Goal: Communication & Community: Answer question/provide support

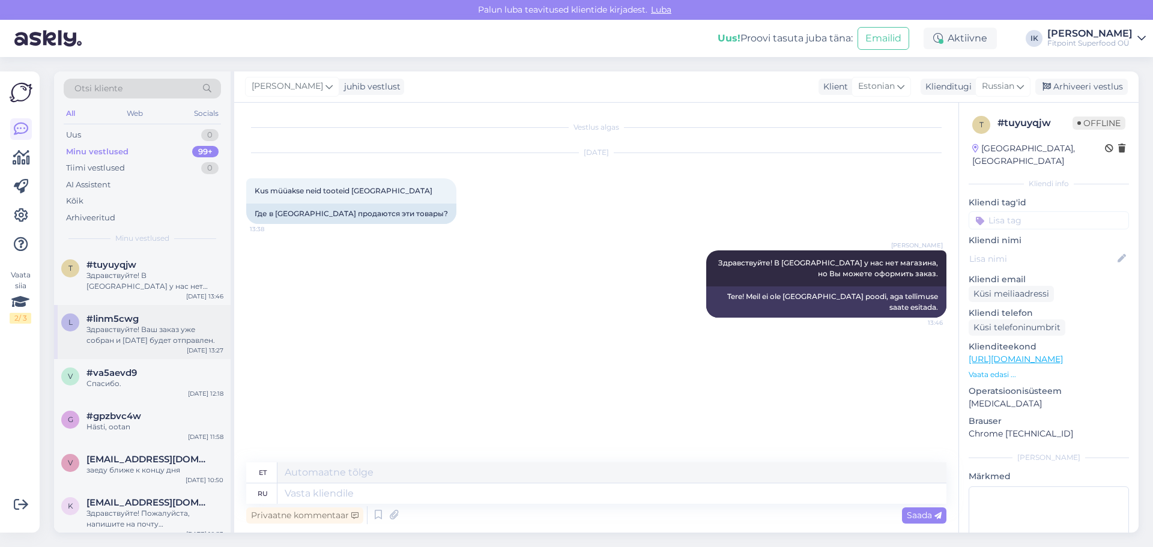
click at [193, 342] on div "Здравствуйте! Ваш заказ уже собран и [DATE] будет отправлен." at bounding box center [154, 335] width 137 height 22
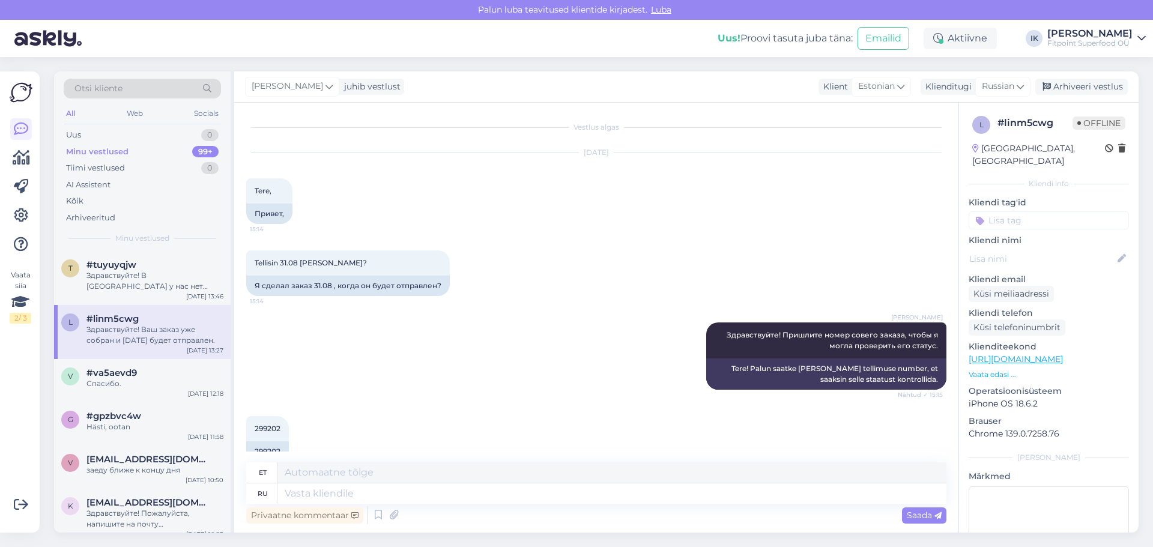
scroll to position [362, 0]
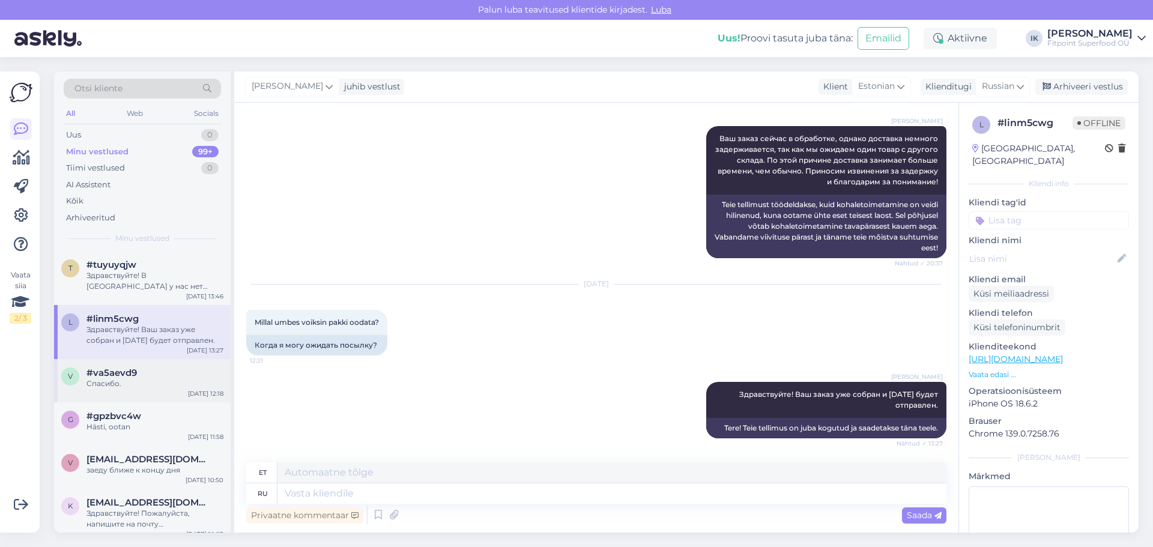
click at [163, 400] on div "v #va5aevd9 Спасибо. [DATE] 12:18" at bounding box center [142, 380] width 177 height 43
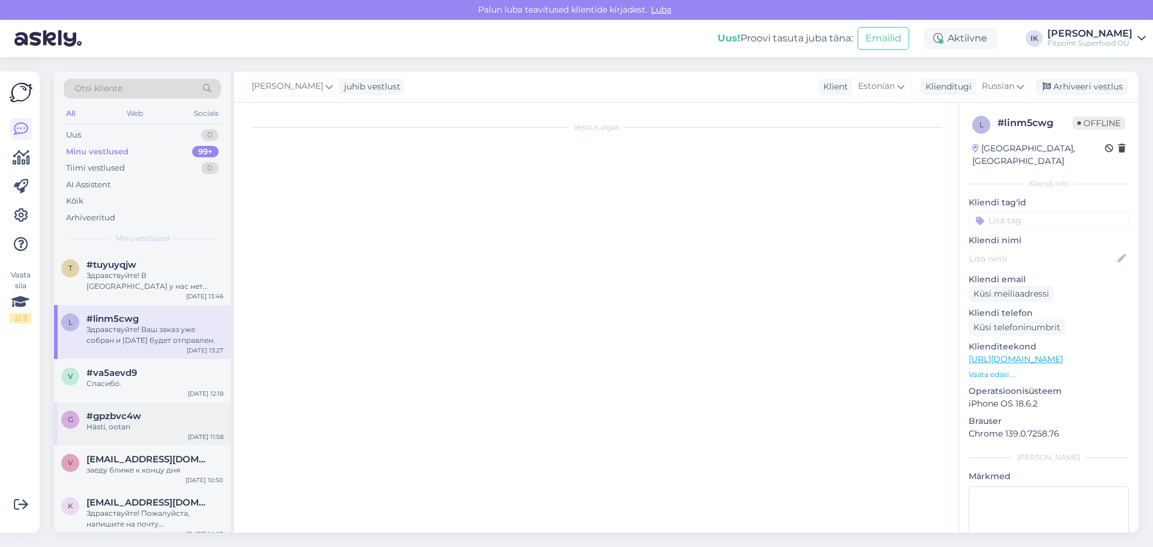
scroll to position [1698, 0]
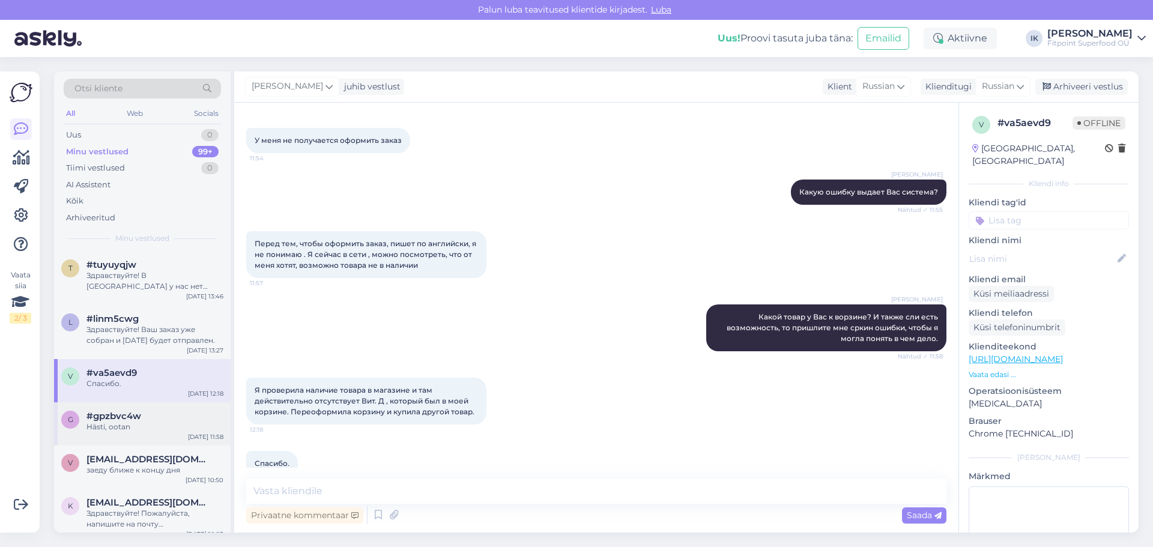
click at [166, 428] on div "Hästi, ootan" at bounding box center [154, 427] width 137 height 11
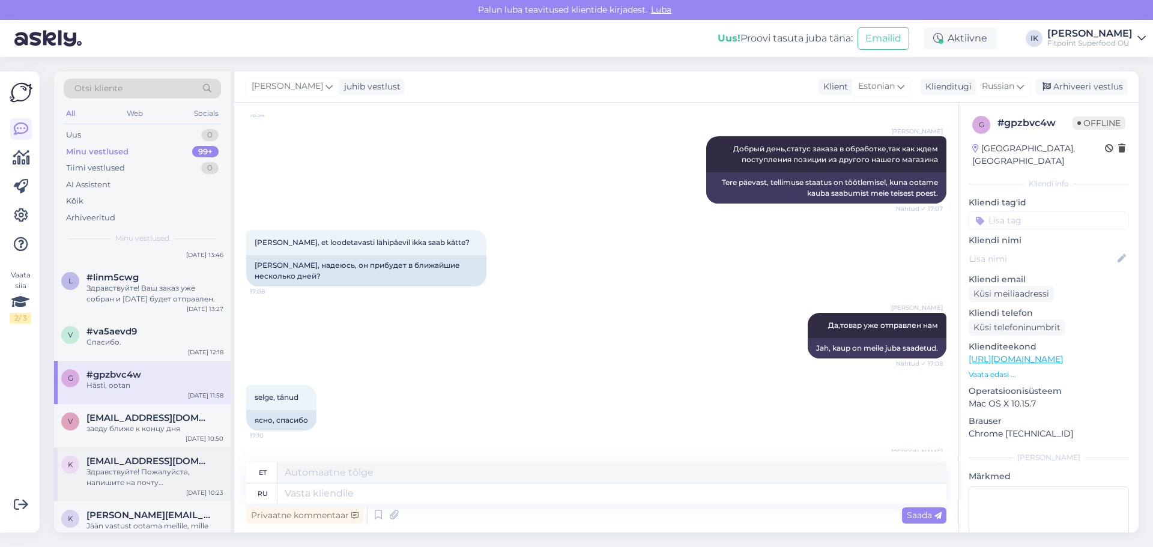
scroll to position [60, 0]
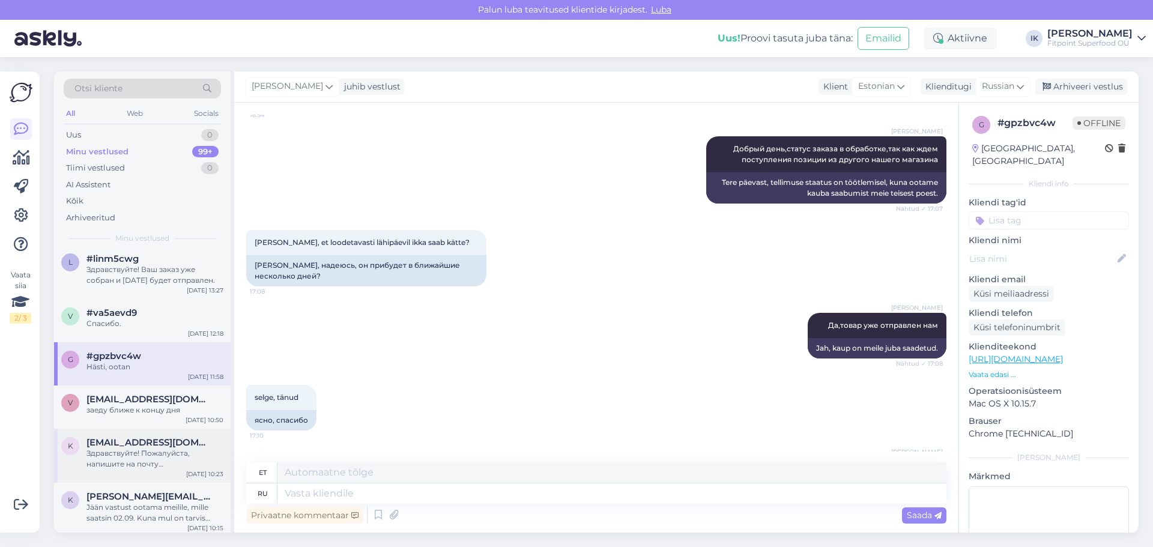
click at [177, 468] on div "Здравствуйте! Пожалуйста, напишите на почту [DOMAIN_NAME][EMAIL_ADDRESS][DOMAIN…" at bounding box center [154, 459] width 137 height 22
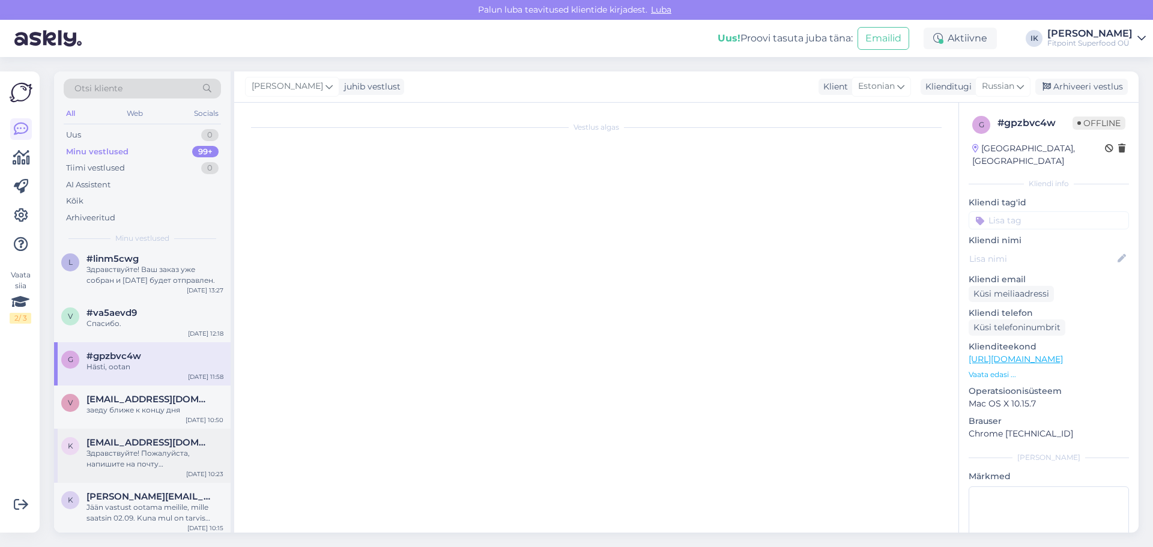
scroll to position [0, 0]
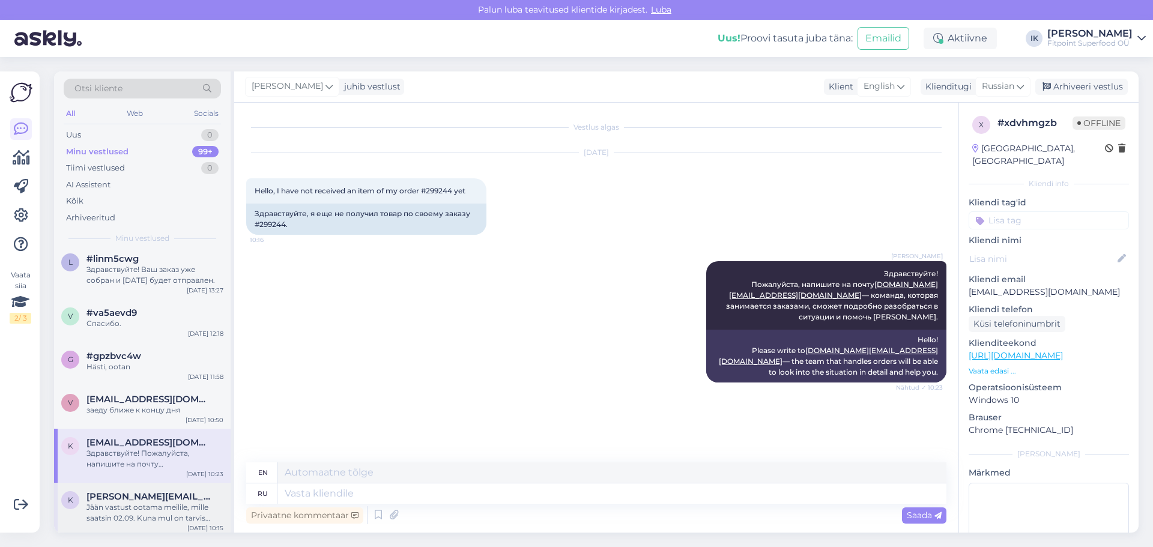
click at [181, 497] on span "[PERSON_NAME][EMAIL_ADDRESS][DOMAIN_NAME]" at bounding box center [148, 496] width 125 height 11
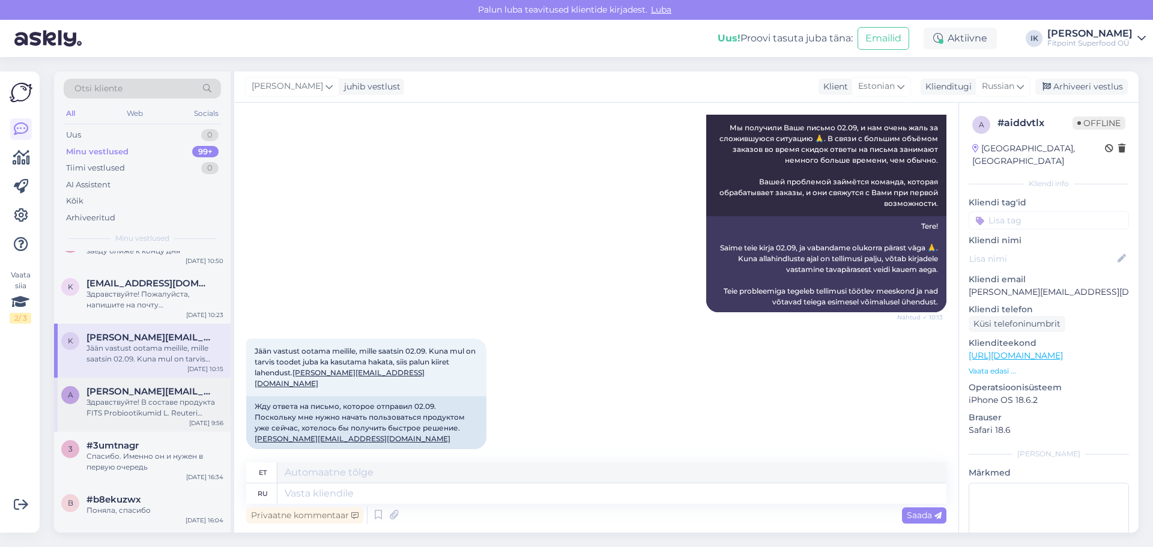
scroll to position [240, 0]
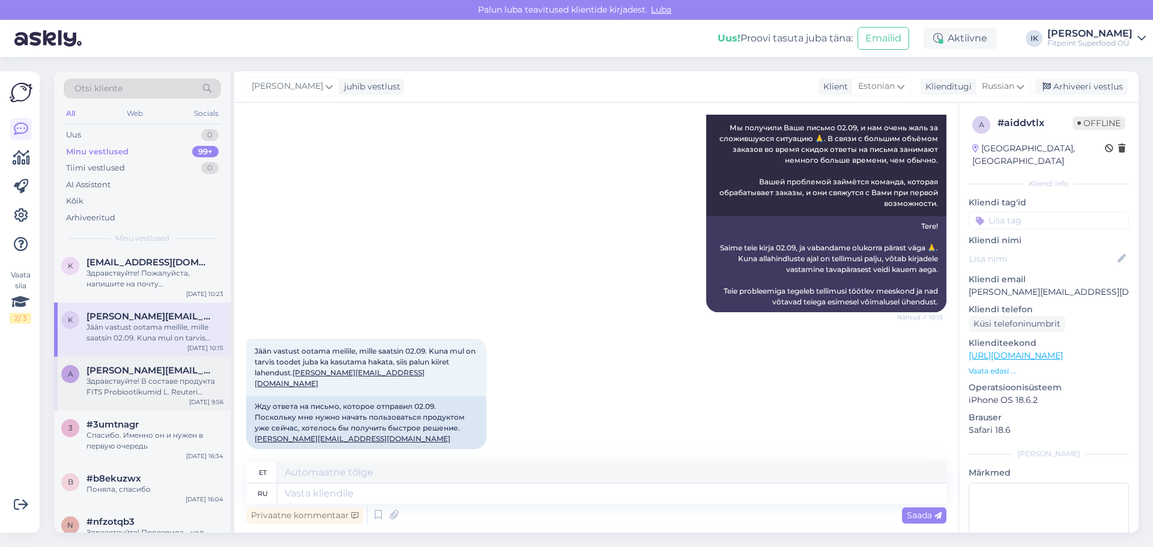
click at [161, 395] on div "Здравствуйте! В составе продукта FITS Probiootikumid L. Reuteri Lactobacillus 6…" at bounding box center [154, 387] width 137 height 22
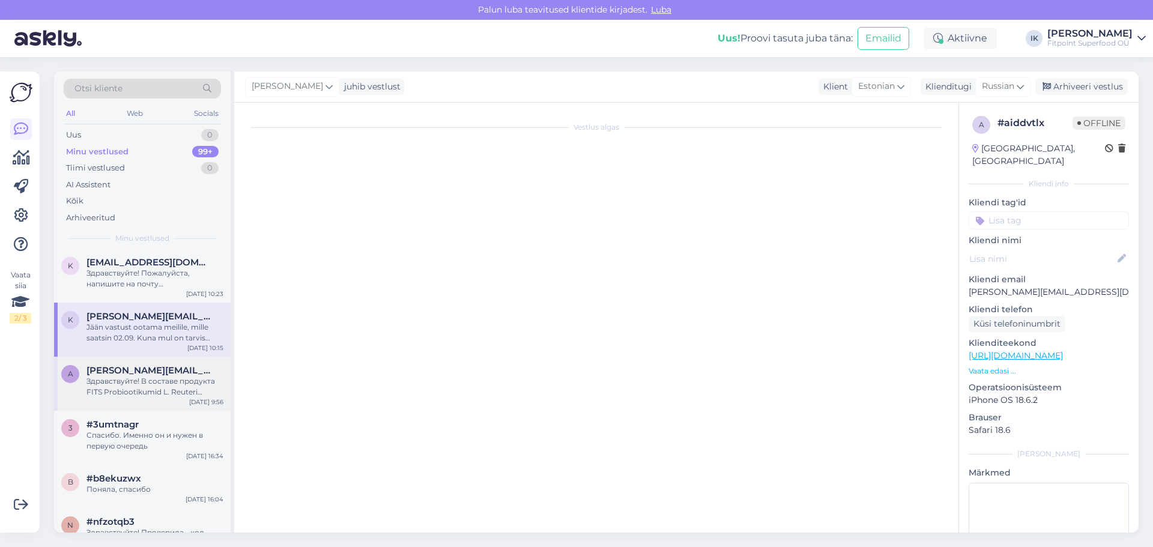
scroll to position [0, 0]
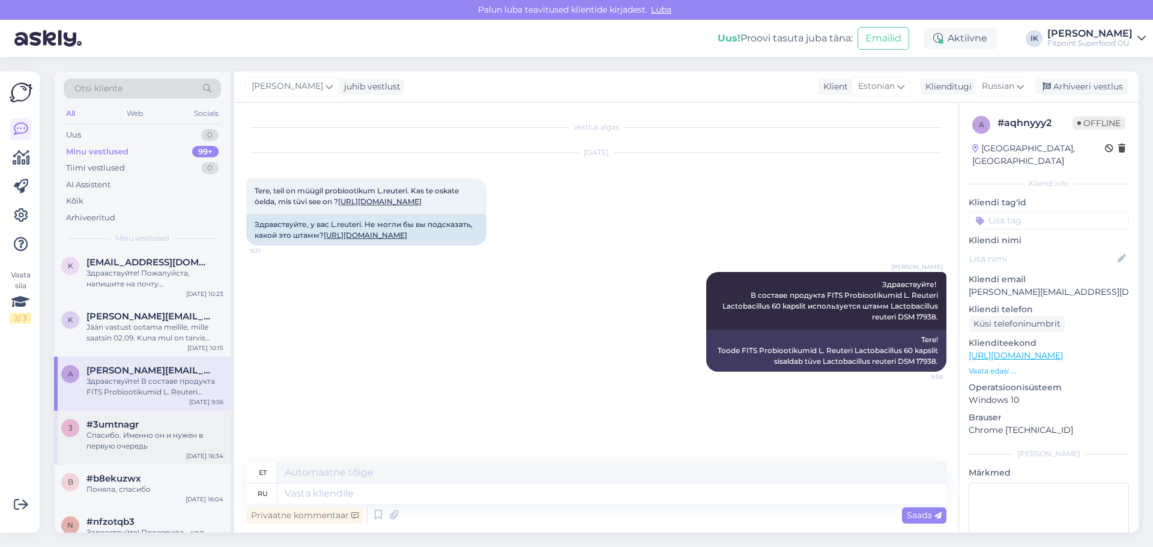
click at [171, 443] on div "Спасибо. Именно он и нужен в первую очередь" at bounding box center [154, 441] width 137 height 22
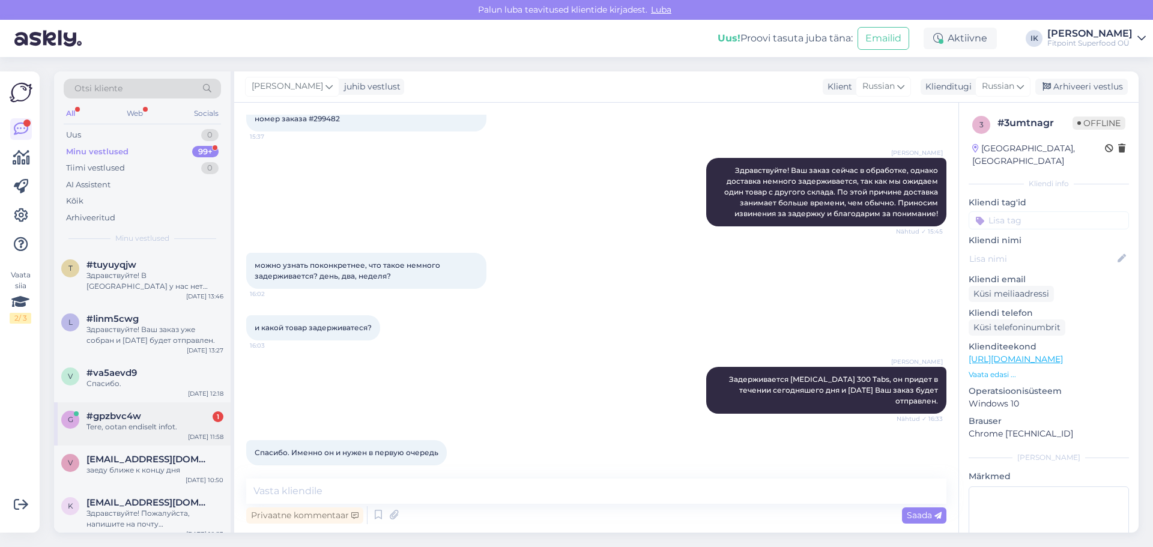
click at [173, 423] on div "Tere, ootan endiselt infot." at bounding box center [154, 427] width 137 height 11
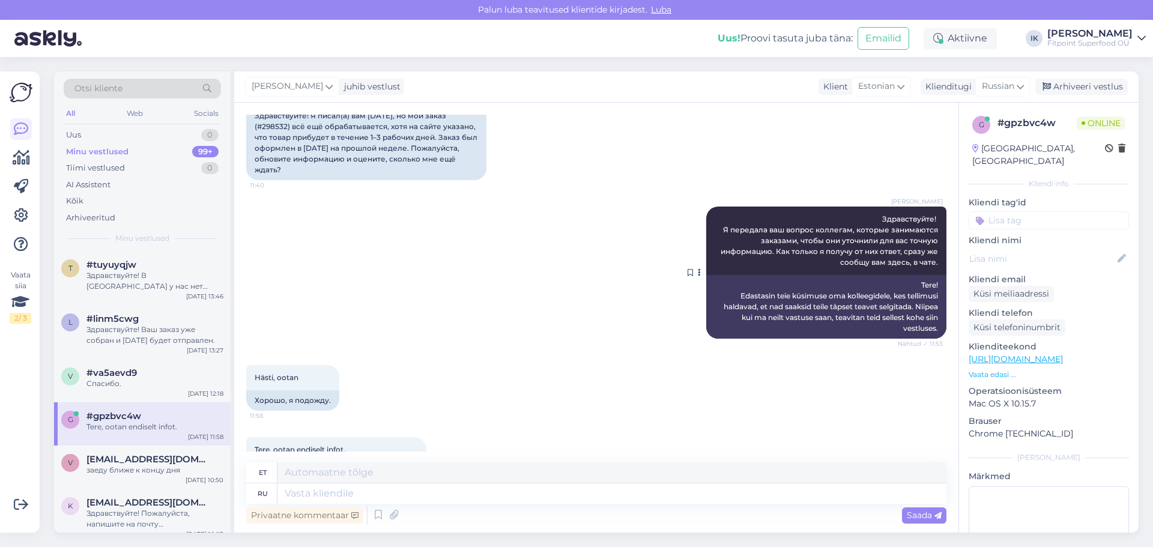
scroll to position [802, 0]
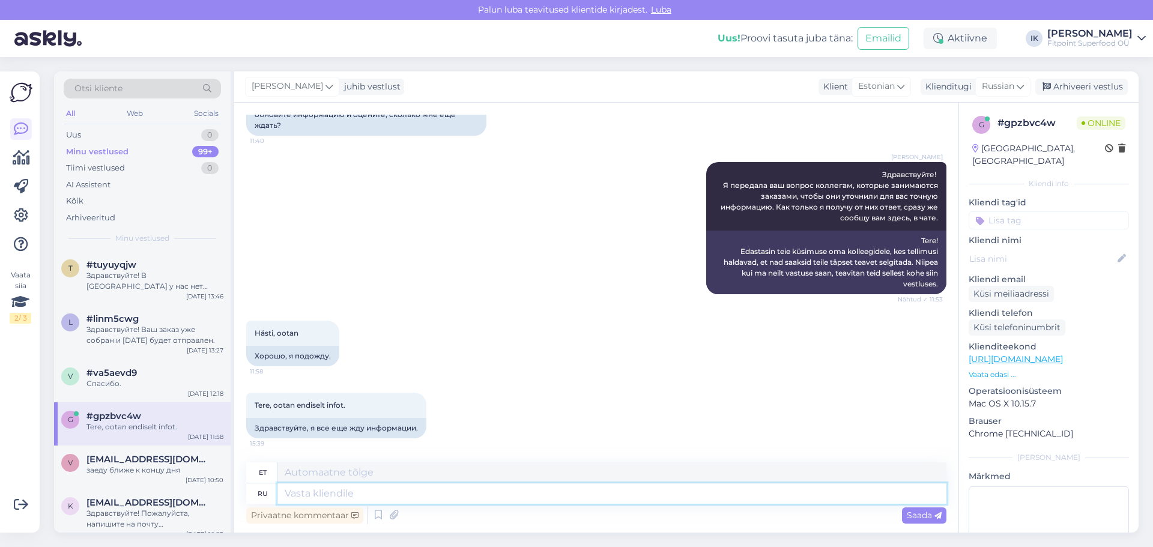
click at [662, 501] on textarea at bounding box center [611, 493] width 669 height 20
type textarea "Получ"
type textarea "Saadud"
type textarea "Получила сейчас и"
type textarea "[PERSON_NAME] nüüd kätte"
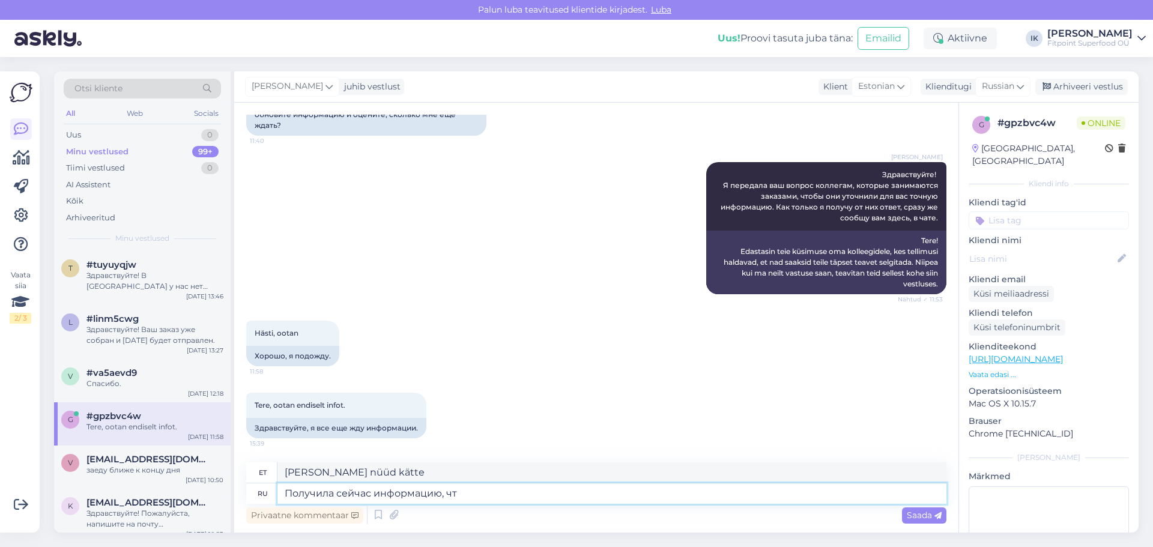
type textarea "Получила сейчас информацию, что"
type textarea "Sain nüüd info kätte,"
type textarea "Получила сейчас информацию, что м"
type textarea "Sain just infot, et"
type textarea "Получила сейчас информацию, что мы п"
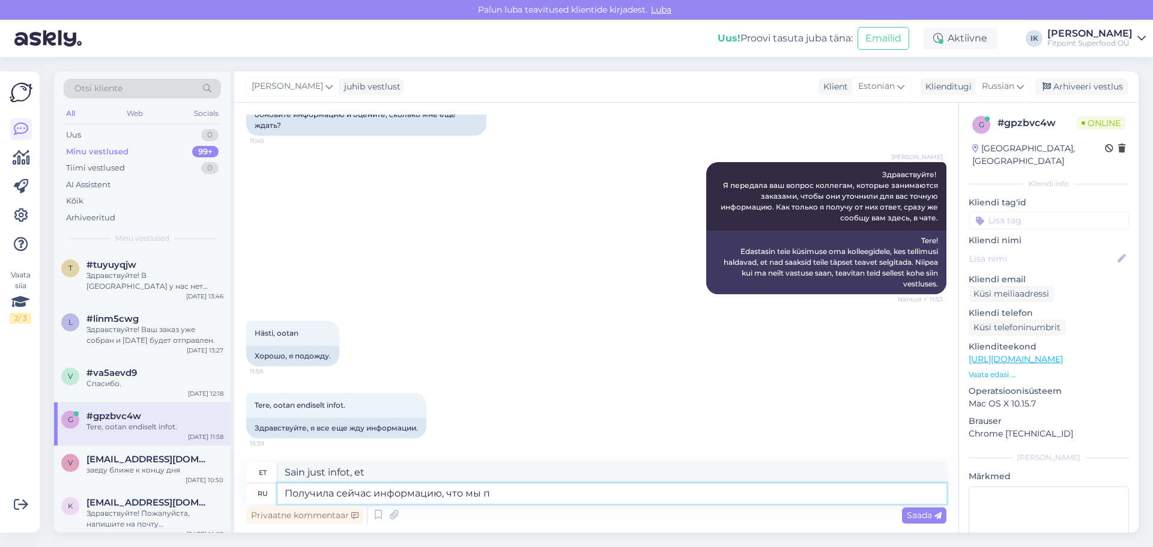
type textarea "Sain just infot, et meie"
type textarea "Получила сейчас информацию, что мы получили то"
type textarea "Sain just kätte info, mis meile anti"
type textarea "Получила сейчас информацию, что мы получили товар, ко"
type textarea "Sain just [PERSON_NAME], et oleme kauba kätte saanud,"
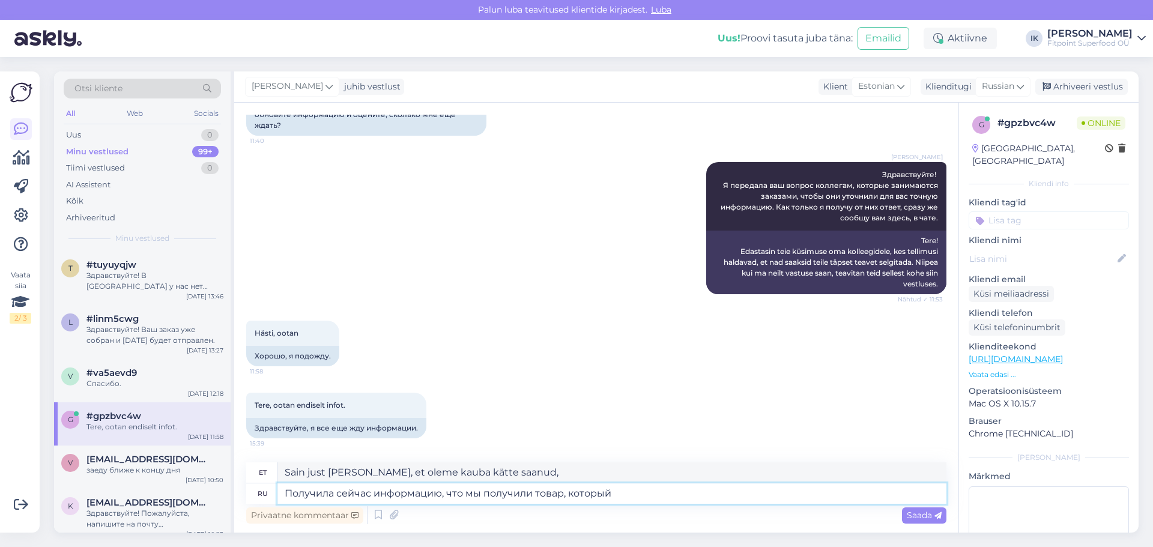
type textarea "Получила сейчас информацию, что мы получили товар, который"
type textarea "Sain just [PERSON_NAME], et oleme kauba kätte saanud"
type textarea "Получила сейчас информацию, что мы получили товар, который ждали и"
type textarea "Sain just [PERSON_NAME], et oleme oodatud kauba kätte saanud."
type textarea "Получила сейчас информацию, что мы получили товар, который ждали и [PERSON_NAME]"
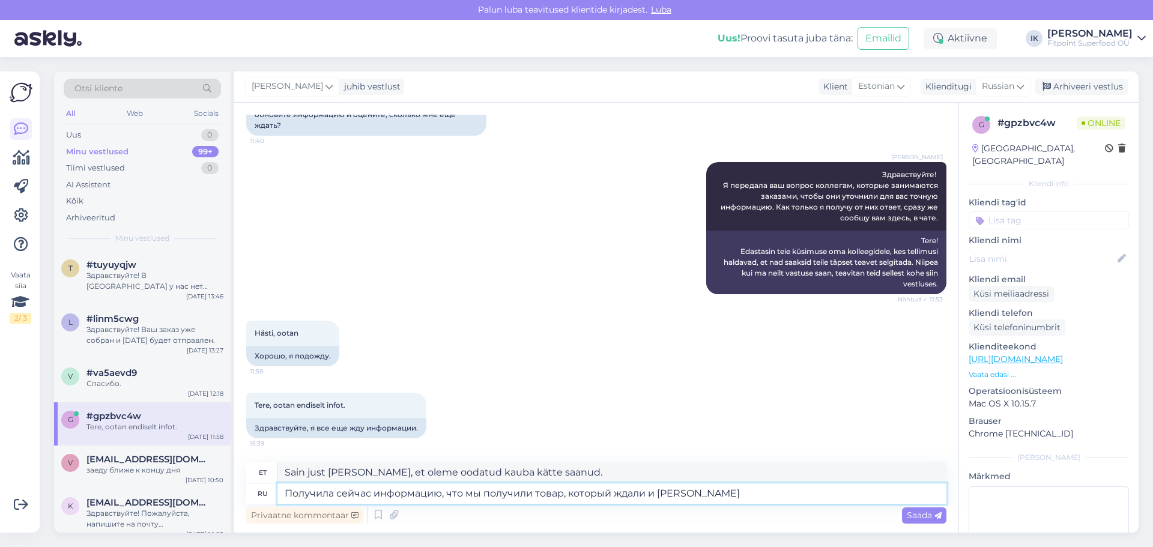
type textarea "Olen nüüd saanud [PERSON_NAME], et oleme kätte saanud kauba, mida ootasime, ja"
type textarea "Получила сейчас информацию, что мы получили товар, который ждали и [DATE] [PERS…"
type textarea "Sain just [PERSON_NAME], et oleme täna oodatud kauba kätte saanud."
type textarea "Получила сейчас информацию, что мы получили товар, который ждали и [DATE] Ваша п"
type textarea "Sain just [PERSON_NAME], et oleme kätte saanud kauba, mida ootasime, ja täna ka…"
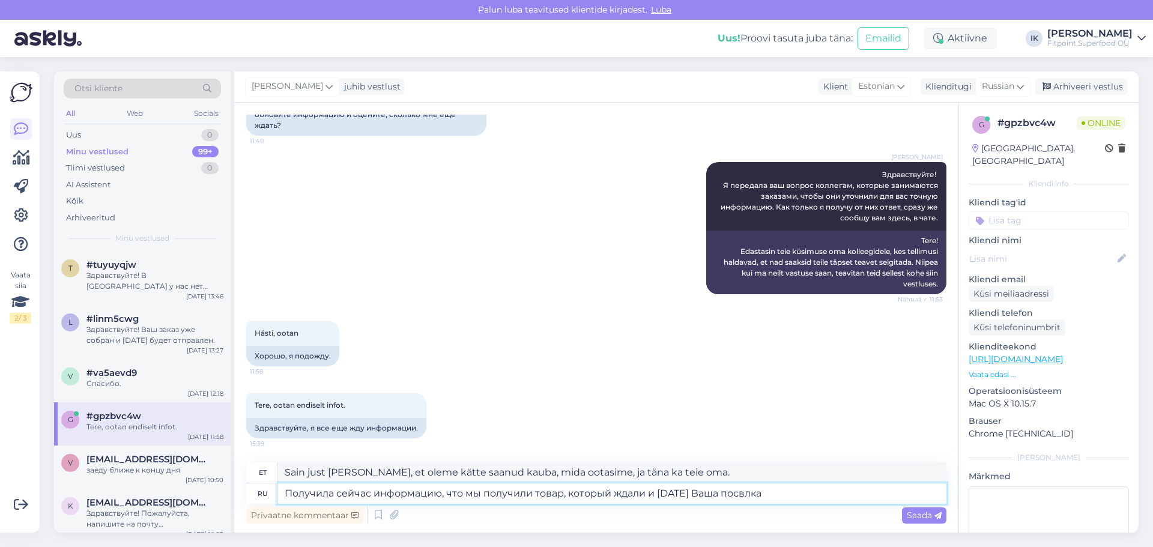
type textarea "Получила сейчас информацию, что мы получили товар, который ждали и [DATE] Ваша …"
type textarea "Sain just [PERSON_NAME], et oleme kätte saanud kauba, mida ootasime, ja täna te…"
type textarea "Получила сейчас информацию, что мы получили товар, который ждали и [DATE] Ваша …"
type textarea "Sain just [PERSON_NAME], et oleme kätte saanud kauba, mida ootasime, ja täna ol…"
type textarea "Получила сейчас информацию, что мы получили товар, который ждали и [DATE] Ваша …"
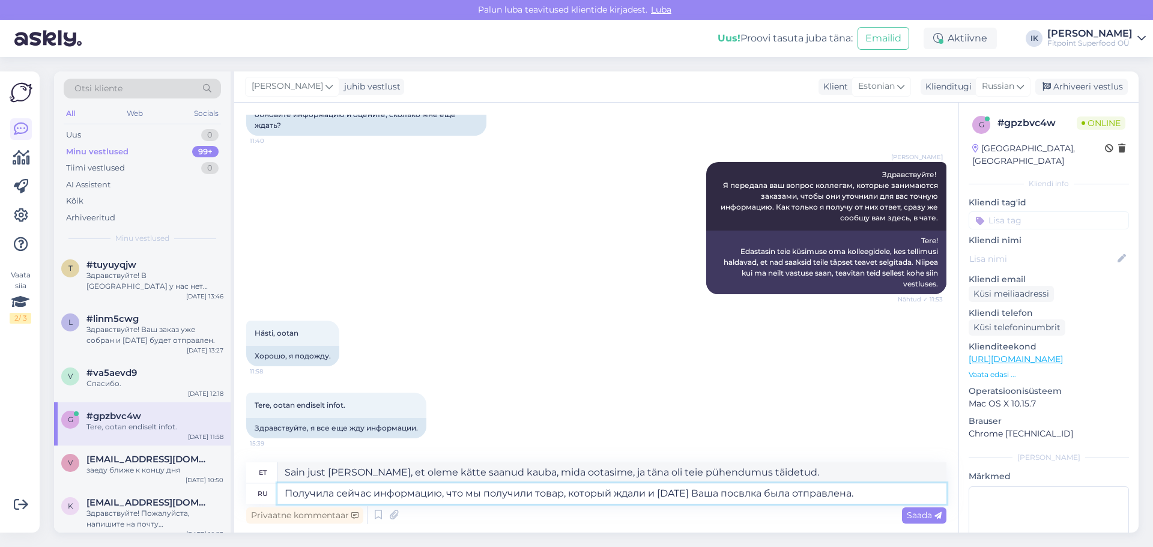
type textarea "Sain just [PERSON_NAME], et oleme kätte saanud kauba, mida ootasime, ja täna sa…"
type textarea "Получила сейчас информацию, что мы получили товар, который ждали и [DATE] Ваша …"
type textarea "Sain just [PERSON_NAME], et oleme oodatud kauba kätte saanud ja täna saadeti te…"
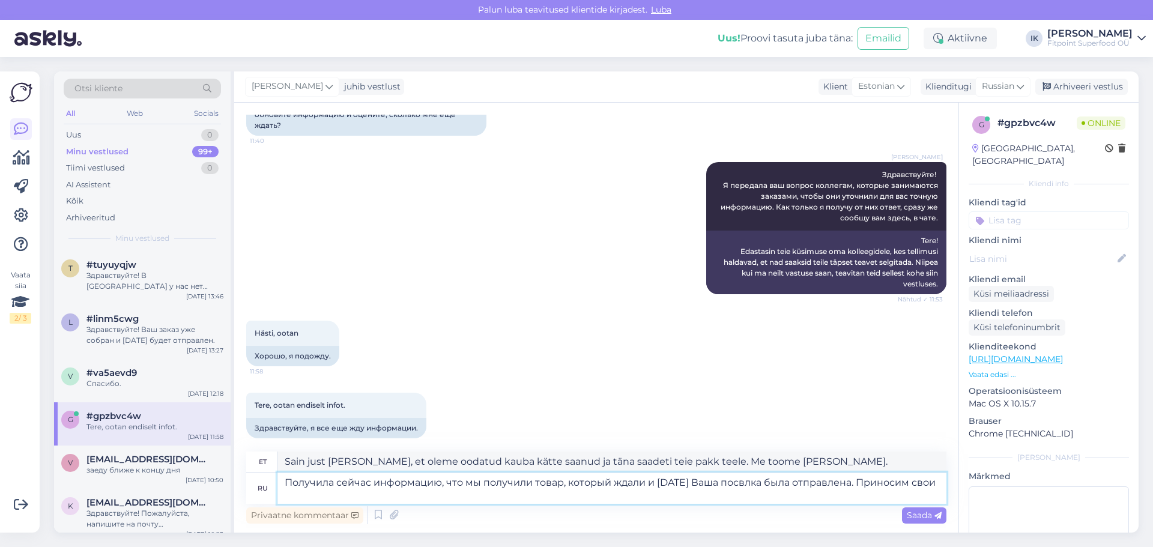
type textarea "Получила сейчас информацию, что мы получили товар, который ждали и [DATE] Ваша …"
type textarea "Sain just [PERSON_NAME], et oleme oodatud kauba kätte saanud ja täna saadeti te…"
type textarea "Получила сейчас информацию, что мы получили товар, который ждали и [DATE] Ваша …"
type textarea "Sain just [PERSON_NAME], et oleme oodatud kauba kätte saanud ja teie pakk saade…"
type textarea "Получила сейчас информацию, что мы получили товар, который ждали и [DATE] Ваша …"
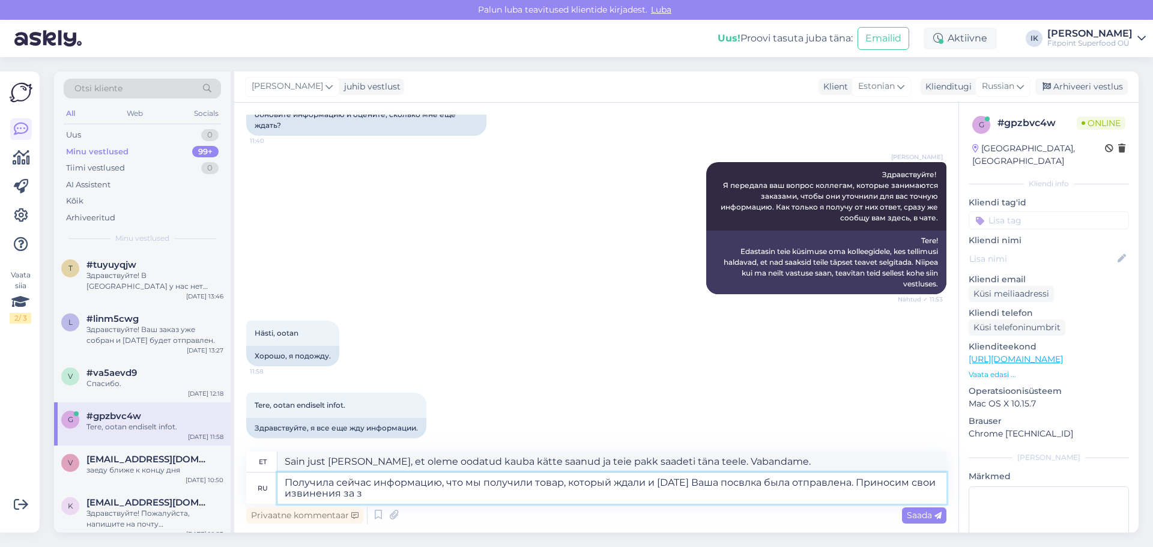
type textarea "Sain just [PERSON_NAME], et oleme oodatud kauba kätte saanud ja teie pakk saade…"
type textarea "Получила сейчас информацию, что мы получили товар, который ждали и [DATE] Ваша …"
type textarea "Sain just [PERSON_NAME], et oleme oodatud kauba kätte saanud ja teie pakk saade…"
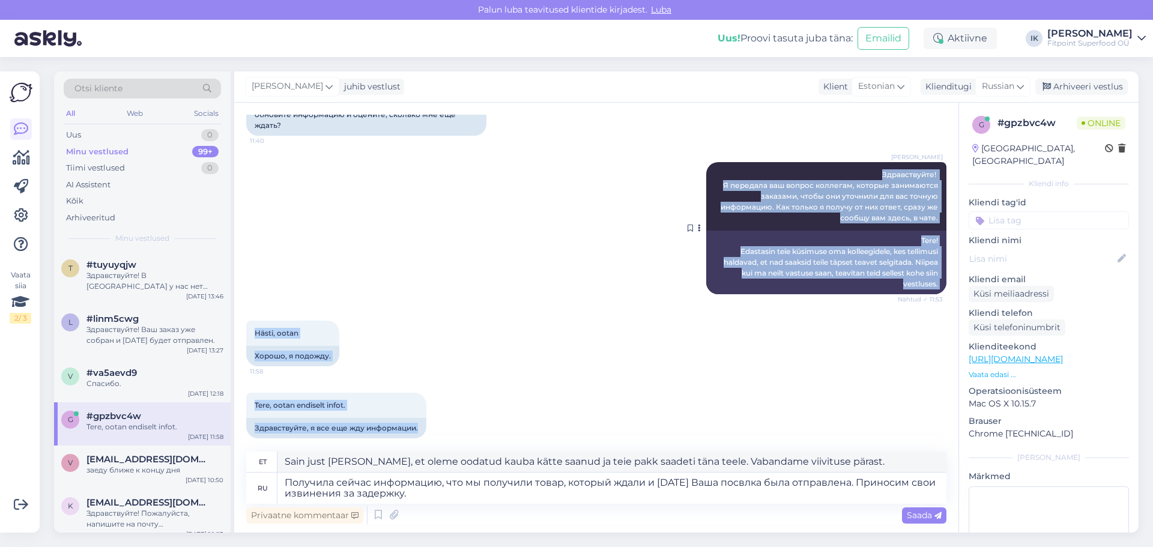
drag, startPoint x: 419, startPoint y: 429, endPoint x: 749, endPoint y: 170, distance: 420.4
click at [749, 170] on div "Vestlus algas [DATE] Tere! Sai tehtud tellimus eelmise nädala laupäeval, aga en…" at bounding box center [601, 278] width 711 height 326
copy div "Здравствуйте! Я передала ваш вопрос коллегам, которые занимаются заказами, чтоб…"
click at [901, 367] on div "Hästi, ootan 11:58 Хорошо, я подожду." at bounding box center [596, 343] width 700 height 72
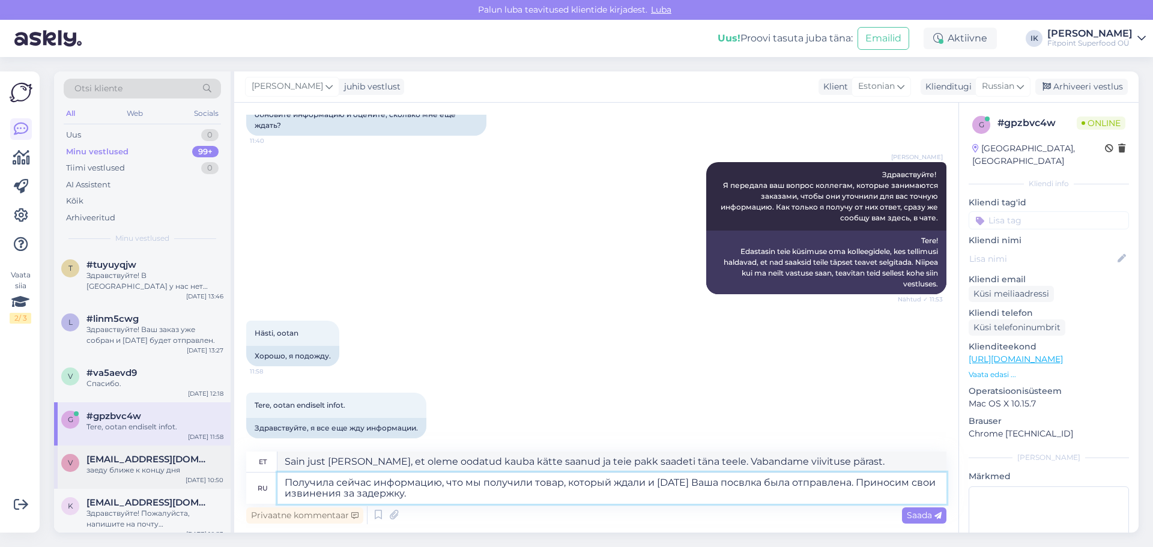
drag, startPoint x: 473, startPoint y: 501, endPoint x: 194, endPoint y: 466, distance: 280.8
click at [194, 466] on div "Otsi kliente All Web Socials Uus 0 Minu vestlused 99+ Tiimi vestlused 0 AI Assi…" at bounding box center [596, 301] width 1084 height 461
paste textarea "дравствуйте! Я получила информацию по вашему заказу. К сожалению, один из товар…"
type textarea "Здравствуйте! Я получила информацию по вашему заказу. К сожалению, один из това…"
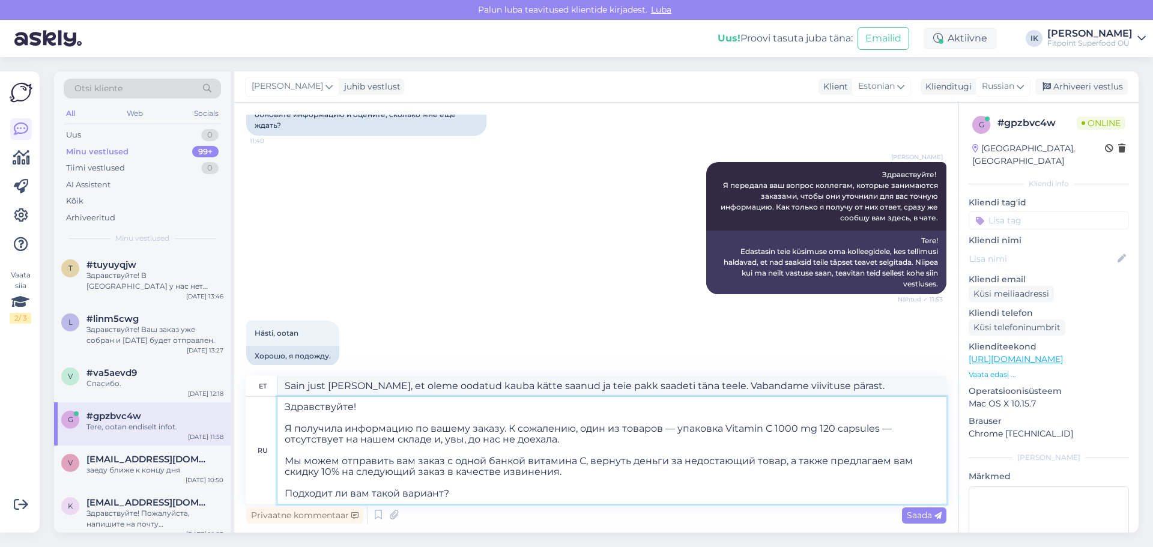
click at [370, 408] on textarea "Здравствуйте! Я получила информацию по вашему заказу. К сожалению, один из това…" at bounding box center [611, 450] width 669 height 107
type textarea "Tere! Sain teie tellimuse kohta teavet. Kahjuks on üks toodetest - pakk C-vitam…"
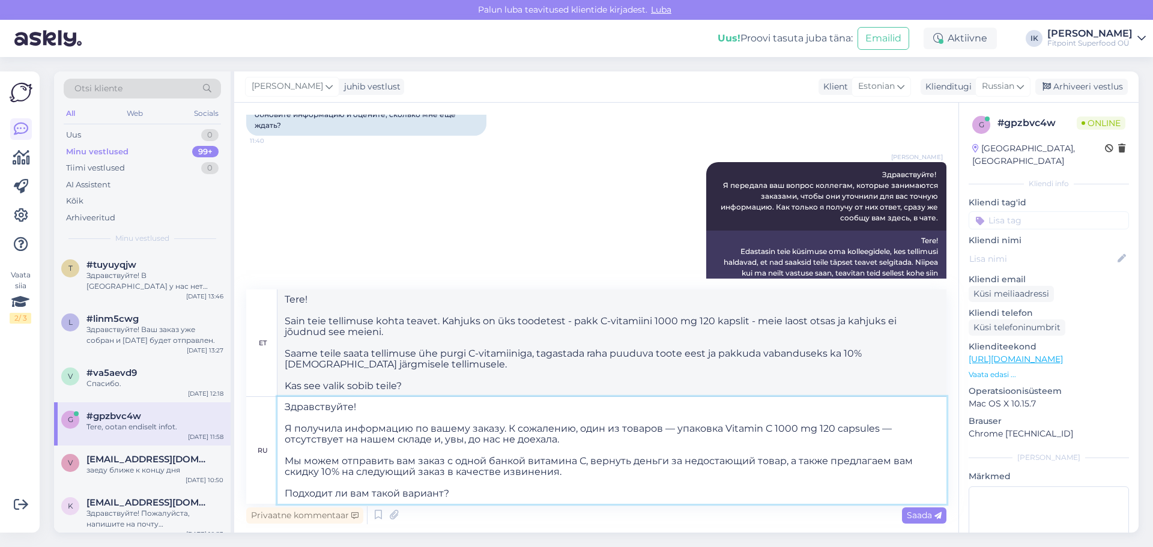
click at [352, 404] on textarea "Здравствуйте! Я получила информацию по вашему заказу. К сожалению, один из това…" at bounding box center [611, 450] width 669 height 107
type textarea "Здравствуйте еще раз! Я получила информацию по вашему заказу. К сожалению, один…"
click at [481, 485] on textarea "Здравствуйте еще раз! Я получила информацию по вашему заказу. К сожалению, один…" at bounding box center [611, 450] width 669 height 107
type textarea "Tere jälle! Sain teie tellimuse kohta teavet. Kahjuks on üks toodetest - pakk C…"
type textarea "Здравствуйте еще раз! Я получила информацию по вашему заказу. К сожалению, один…"
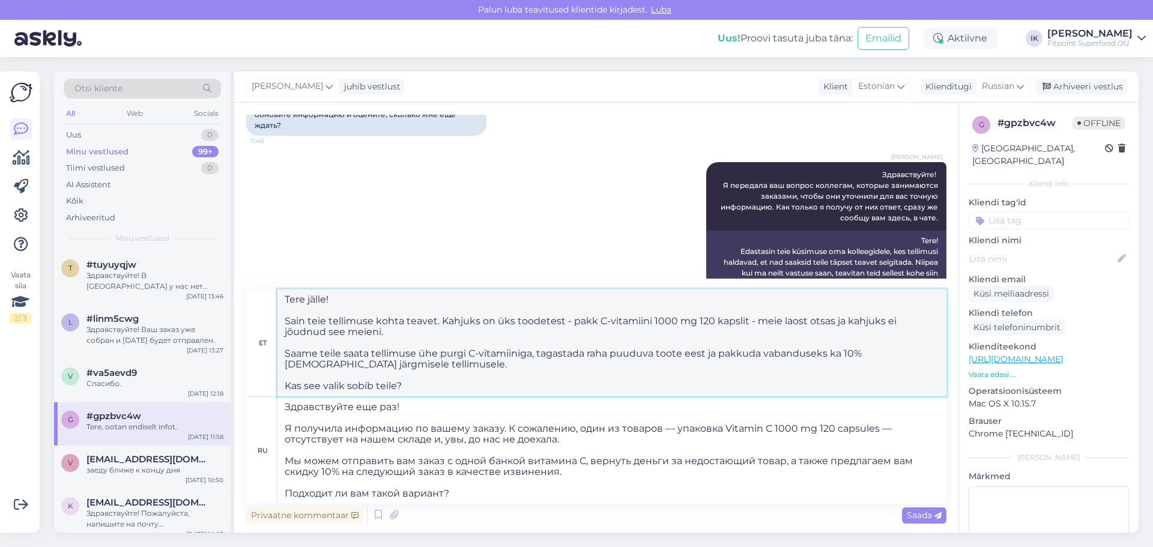
drag, startPoint x: 325, startPoint y: 301, endPoint x: 307, endPoint y: 298, distance: 18.9
click at [307, 298] on textarea "Tere jälle! Sain teie tellimuse kohta teavet. Kahjuks on üks toodetest - pakk C…" at bounding box center [611, 342] width 669 height 107
type textarea "Tere taas! Sain teie tellimuse kohta teavet. Kahjuks on üks toodetest - pakk C-…"
click at [561, 472] on textarea "Здравствуйте еще раз! Я получила информацию по вашему заказу. К сожалению, один…" at bounding box center [611, 450] width 669 height 107
click at [624, 444] on textarea "Здравствуйте еще раз! Я получила информацию по вашему заказу. К сожалению, один…" at bounding box center [611, 450] width 669 height 107
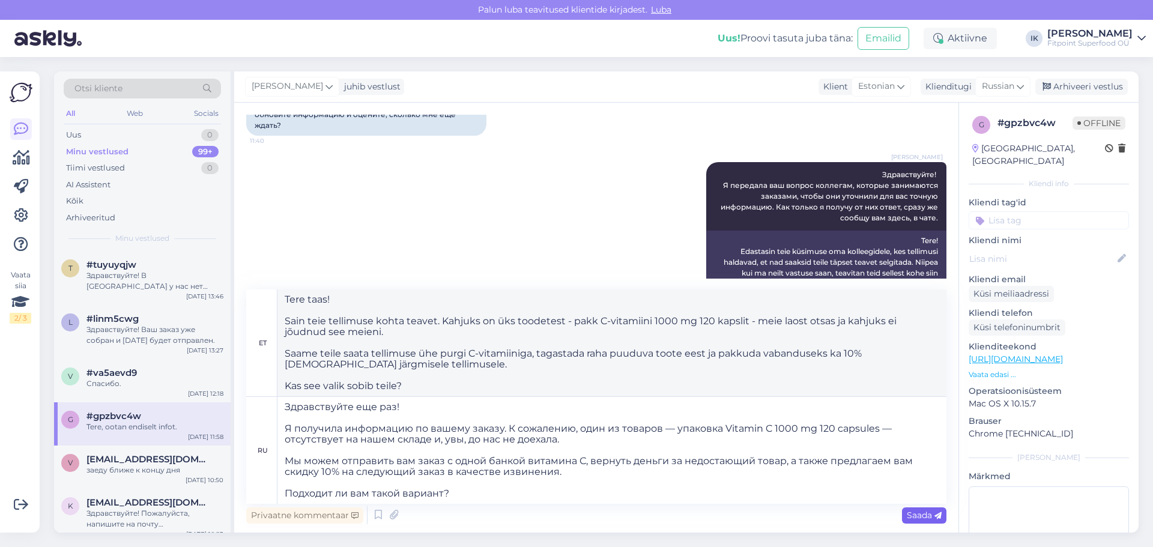
click at [920, 514] on span "Saada" at bounding box center [924, 515] width 35 height 11
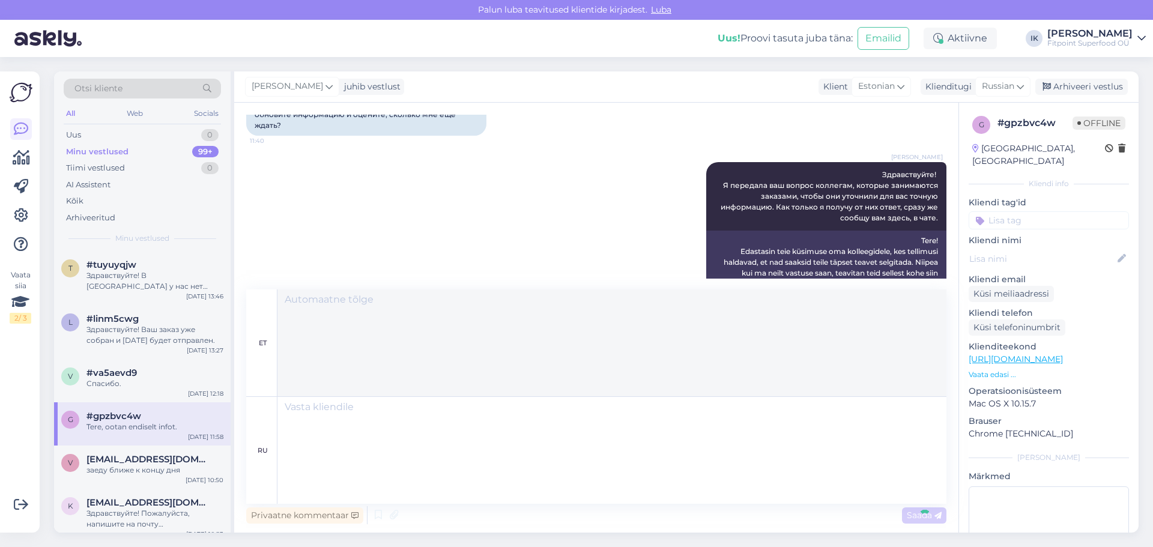
scroll to position [1111, 0]
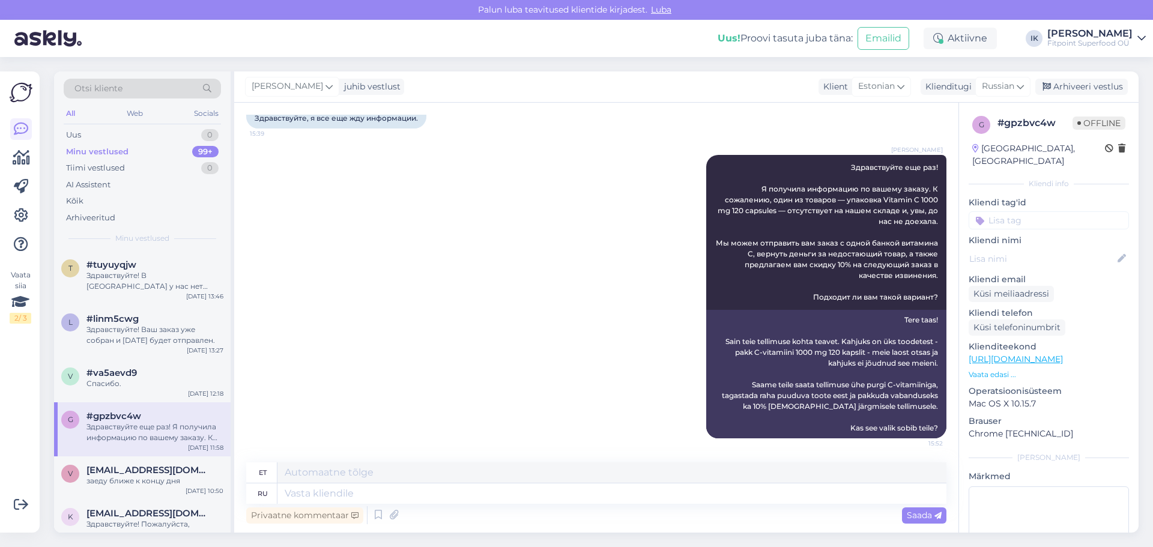
click at [584, 273] on div "[PERSON_NAME] Здравствуйте еще раз! Я получила информацию по вашему заказу. К с…" at bounding box center [596, 297] width 700 height 310
click at [426, 207] on div "[PERSON_NAME] Здравствуйте еще раз! Я получила информацию по вашему заказу. К с…" at bounding box center [596, 297] width 700 height 310
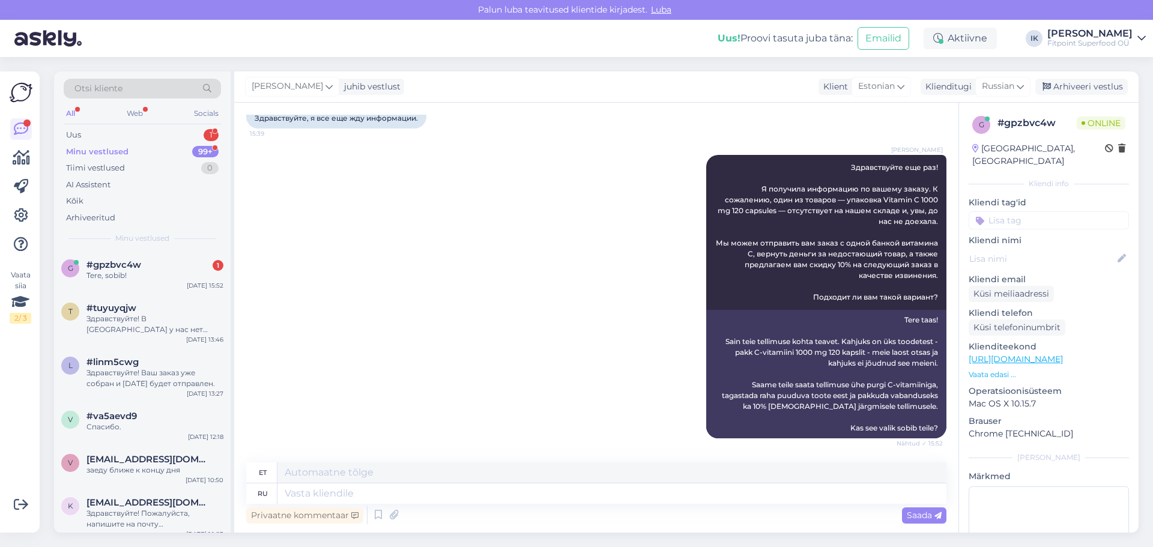
scroll to position [1184, 0]
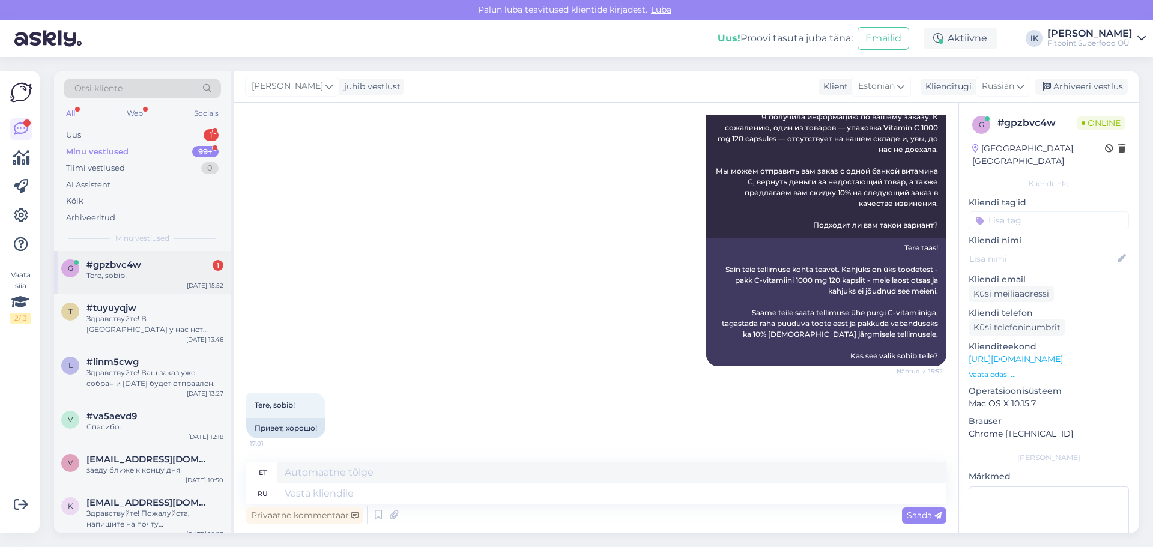
click at [159, 271] on div "Tere, sobib!" at bounding box center [154, 275] width 137 height 11
click at [158, 127] on div "Uus 1" at bounding box center [142, 135] width 157 height 17
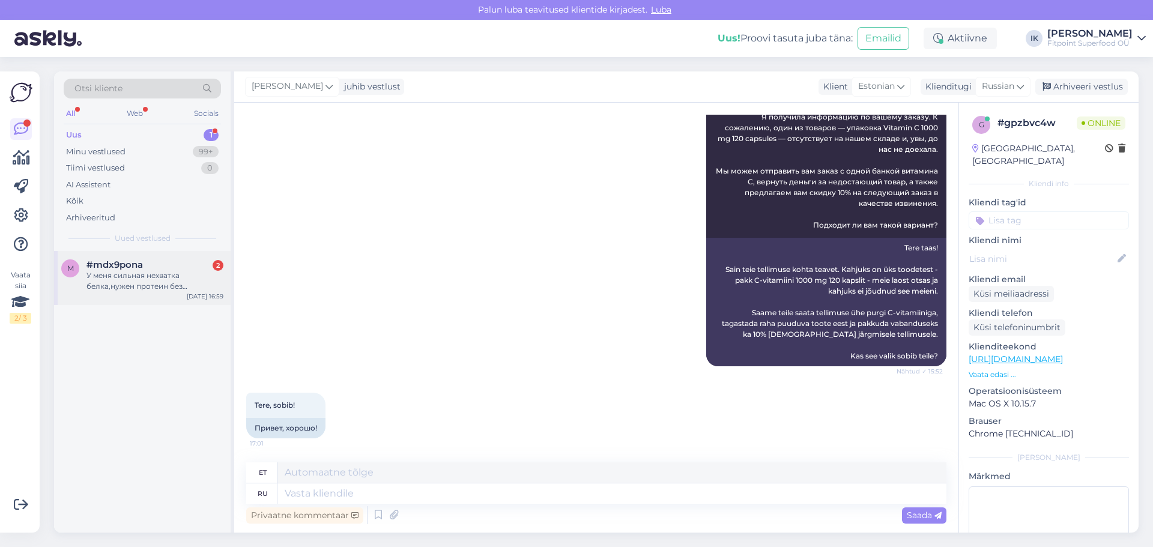
click at [159, 262] on div "#mdx9pona 2" at bounding box center [154, 264] width 137 height 11
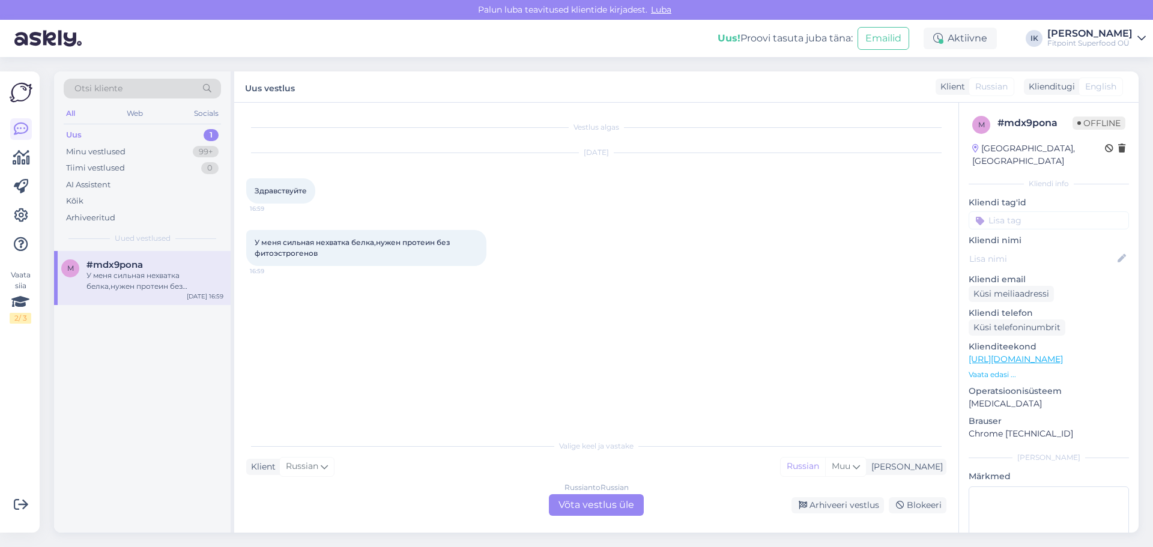
scroll to position [0, 0]
drag, startPoint x: 606, startPoint y: 499, endPoint x: 474, endPoint y: 422, distance: 153.4
click at [606, 499] on div "Russian to Russian Võta vestlus üle" at bounding box center [596, 505] width 95 height 22
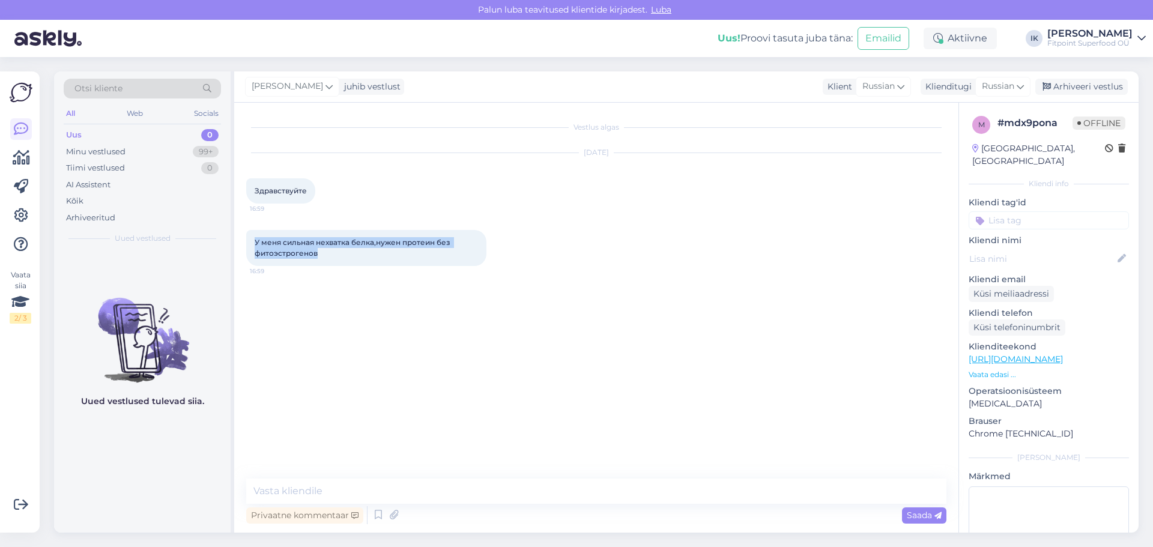
drag, startPoint x: 322, startPoint y: 255, endPoint x: 246, endPoint y: 238, distance: 78.7
click at [246, 238] on div "Vestlus algas [DATE] Здравствуйте 16:59 У меня сильная нехватка белка,нужен про…" at bounding box center [596, 318] width 724 height 430
copy span "У меня сильная нехватка белка,нужен протеин без фитоэстрогенов"
drag, startPoint x: 921, startPoint y: 349, endPoint x: 686, endPoint y: 420, distance: 244.5
click at [921, 349] on div "Vestlus algas [DATE] Здравствуйте 16:59 У меня сильная нехватка белка,нужен про…" at bounding box center [601, 291] width 711 height 353
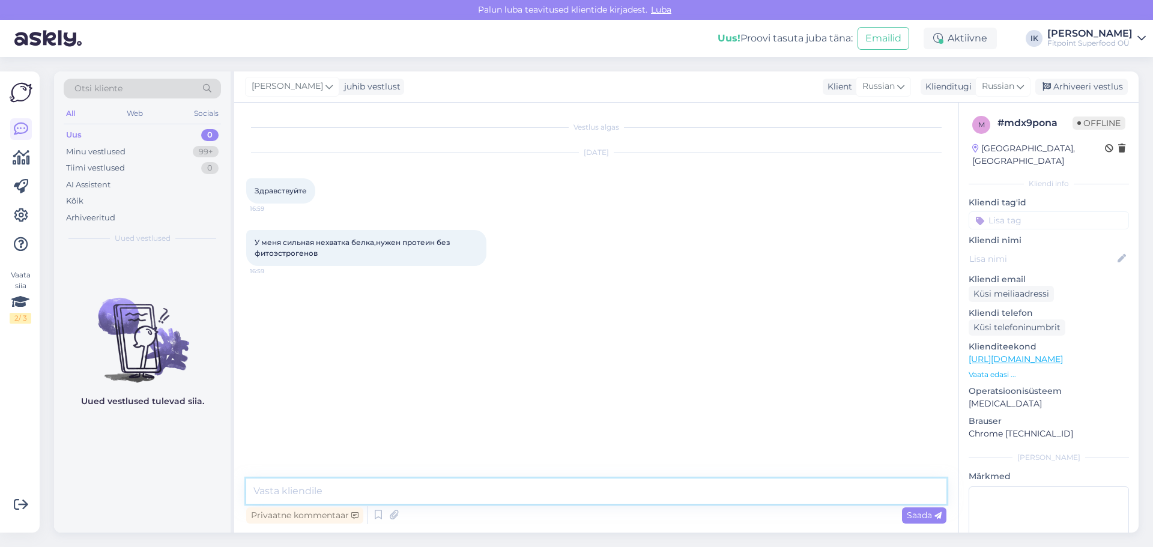
click at [497, 489] on textarea at bounding box center [596, 491] width 700 height 25
paste textarea "Здравствуйте! 🙂 Если вам нужен белок без фитоэстрогенов, то подойдут сывороточн…"
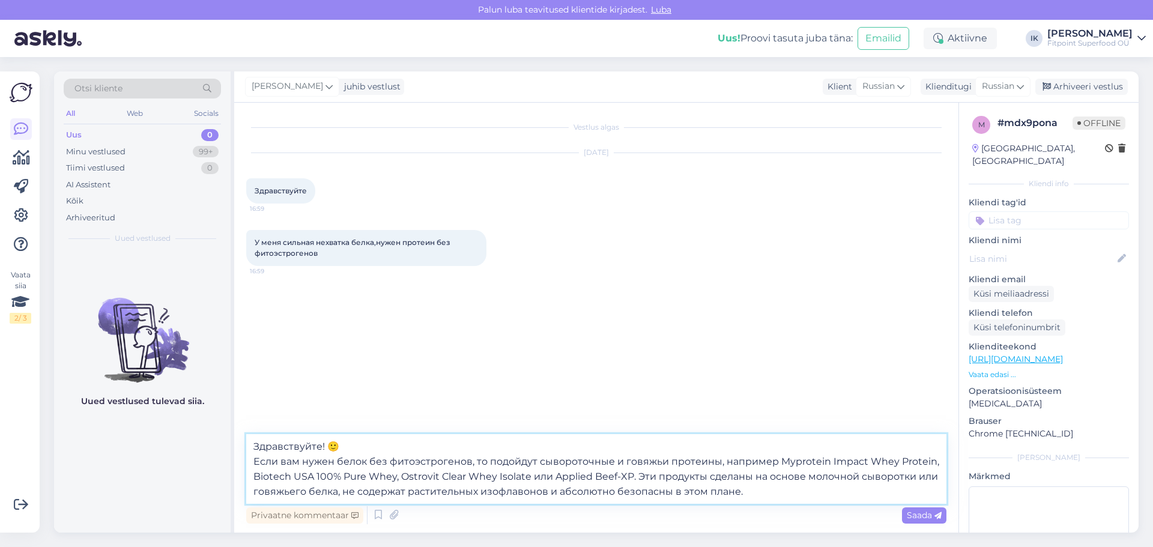
click at [352, 447] on textarea "Здравствуйте! 🙂 Если вам нужен белок без фитоэстрогенов, то подойдут сывороточн…" at bounding box center [596, 469] width 700 height 70
drag, startPoint x: 746, startPoint y: 489, endPoint x: 549, endPoint y: 495, distance: 196.4
click at [549, 495] on textarea "Здравствуйте! Если вам нужен белок без фитоэстрогенов, то подойдут сывороточные…" at bounding box center [596, 469] width 700 height 70
click at [655, 489] on textarea "Здравствуйте! Если вам нужен белок без фитоэстрогенов, то подойдут сывороточные…" at bounding box center [596, 469] width 700 height 70
type textarea "Здравствуйте! Если вам нужен белок без фитоэстрогенов, то подойдут сывороточные…"
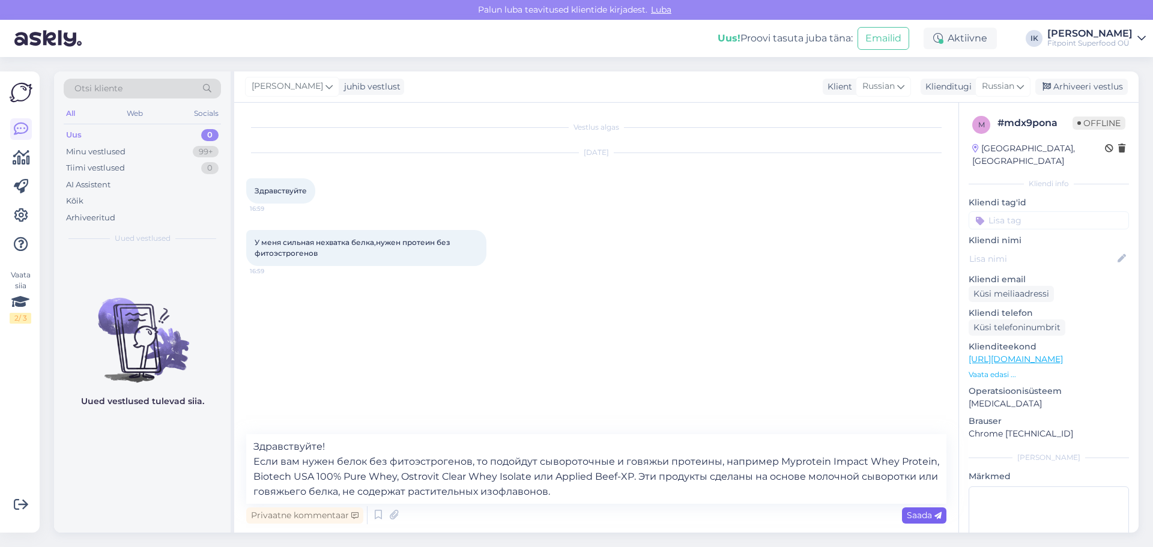
click at [911, 513] on span "Saada" at bounding box center [924, 515] width 35 height 11
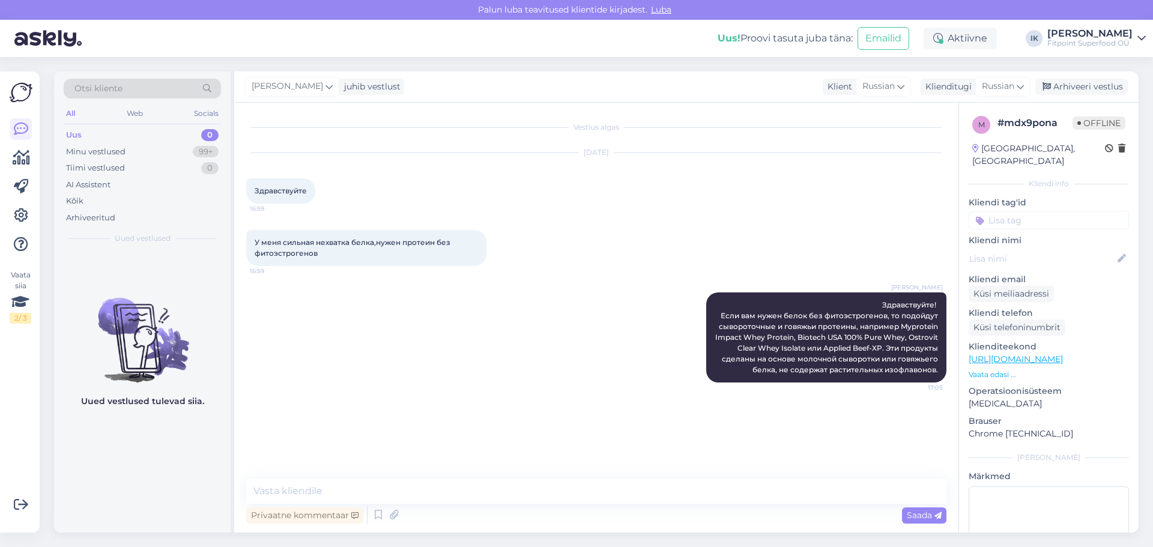
click at [1018, 354] on link "[URL][DOMAIN_NAME]" at bounding box center [1016, 359] width 94 height 11
click at [166, 146] on div "Minu vestlused 99+" at bounding box center [142, 152] width 157 height 17
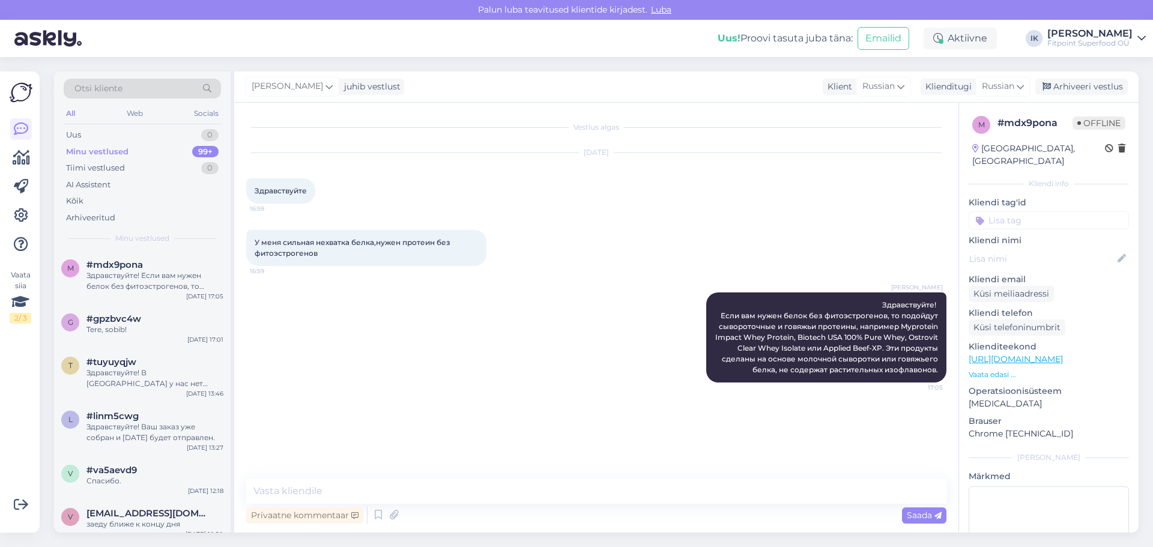
drag, startPoint x: 1014, startPoint y: 359, endPoint x: 1104, endPoint y: 346, distance: 91.6
click at [530, 493] on textarea at bounding box center [596, 491] width 700 height 25
paste textarea "[URL][DOMAIN_NAME]"
type textarea "[URL][DOMAIN_NAME]"
click at [930, 514] on span "Saada" at bounding box center [924, 515] width 35 height 11
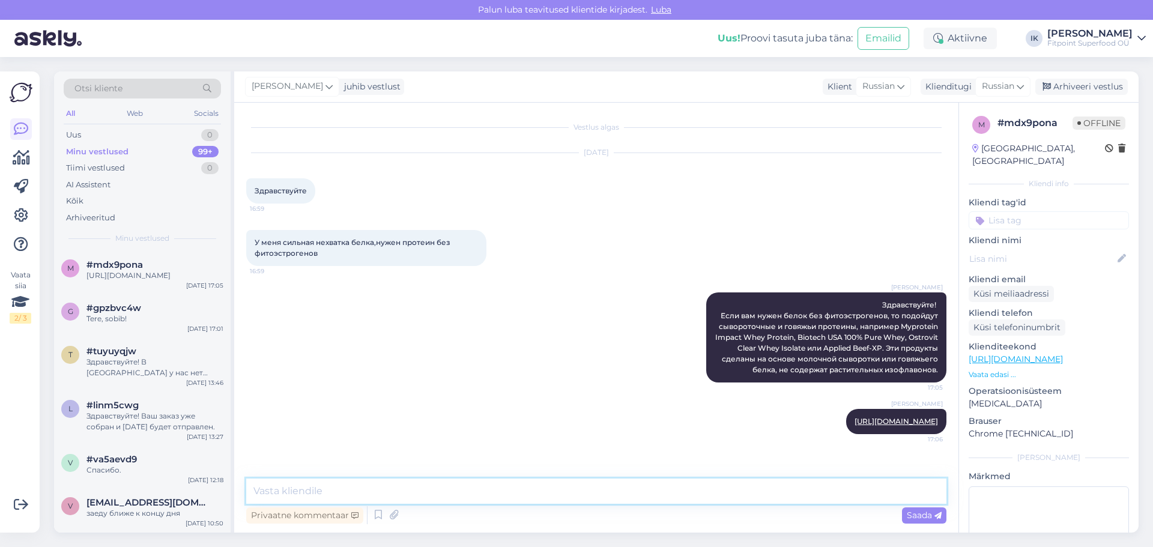
click at [564, 497] on textarea at bounding box center [596, 491] width 700 height 25
paste textarea "[URL][DOMAIN_NAME]"
type textarea "[URL][DOMAIN_NAME]"
click at [914, 516] on span "Saada" at bounding box center [924, 515] width 35 height 11
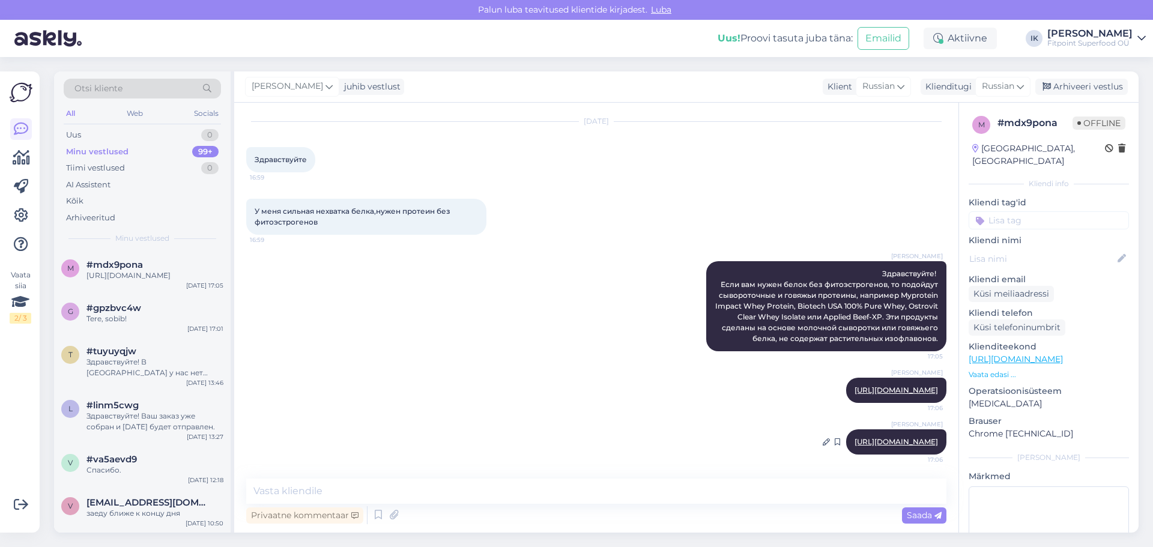
click at [888, 443] on link "[URL][DOMAIN_NAME]" at bounding box center [895, 441] width 83 height 9
click at [557, 495] on textarea at bounding box center [596, 491] width 700 height 25
paste textarea "[URL][DOMAIN_NAME]"
type textarea "[URL][DOMAIN_NAME]"
click at [932, 510] on span "Saada" at bounding box center [924, 515] width 35 height 11
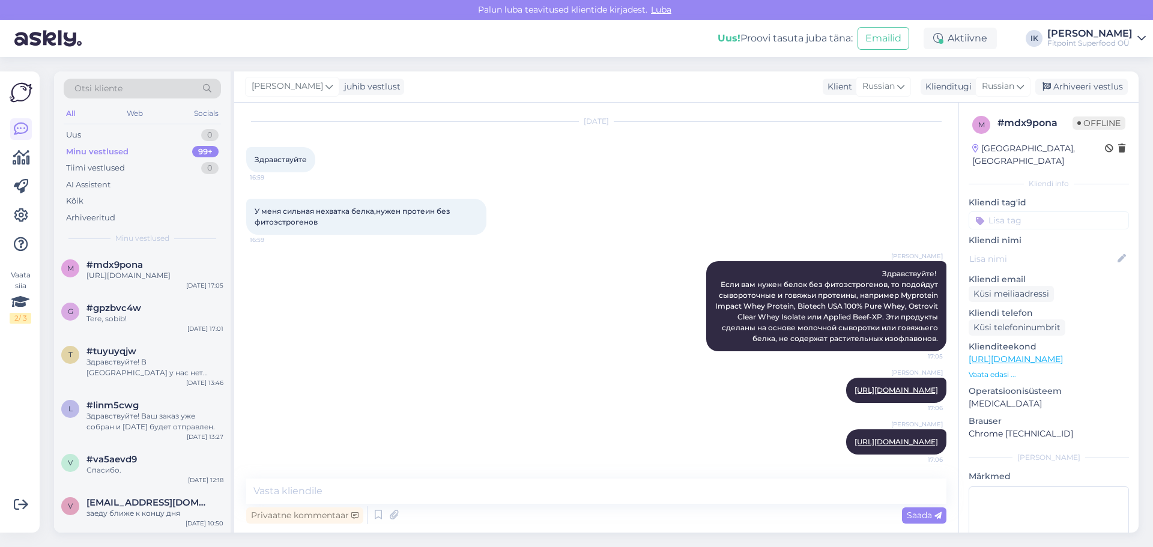
scroll to position [83, 0]
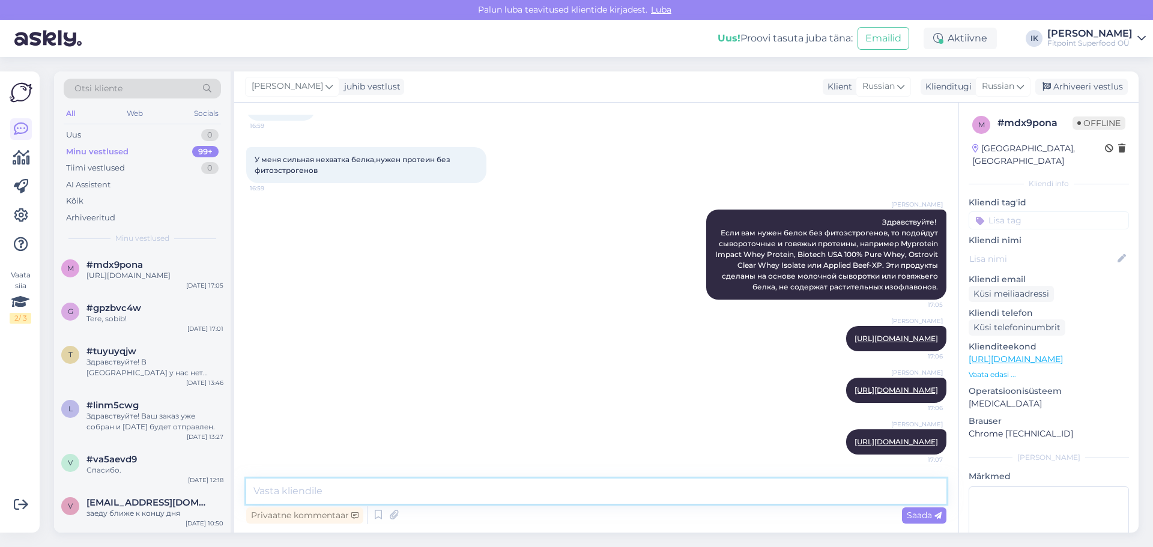
click at [628, 497] on textarea at bounding box center [596, 491] width 700 height 25
paste textarea "[URL][DOMAIN_NAME]"
type textarea "[URL][DOMAIN_NAME]"
click at [930, 515] on span "Saada" at bounding box center [924, 515] width 35 height 11
